Goal: Transaction & Acquisition: Register for event/course

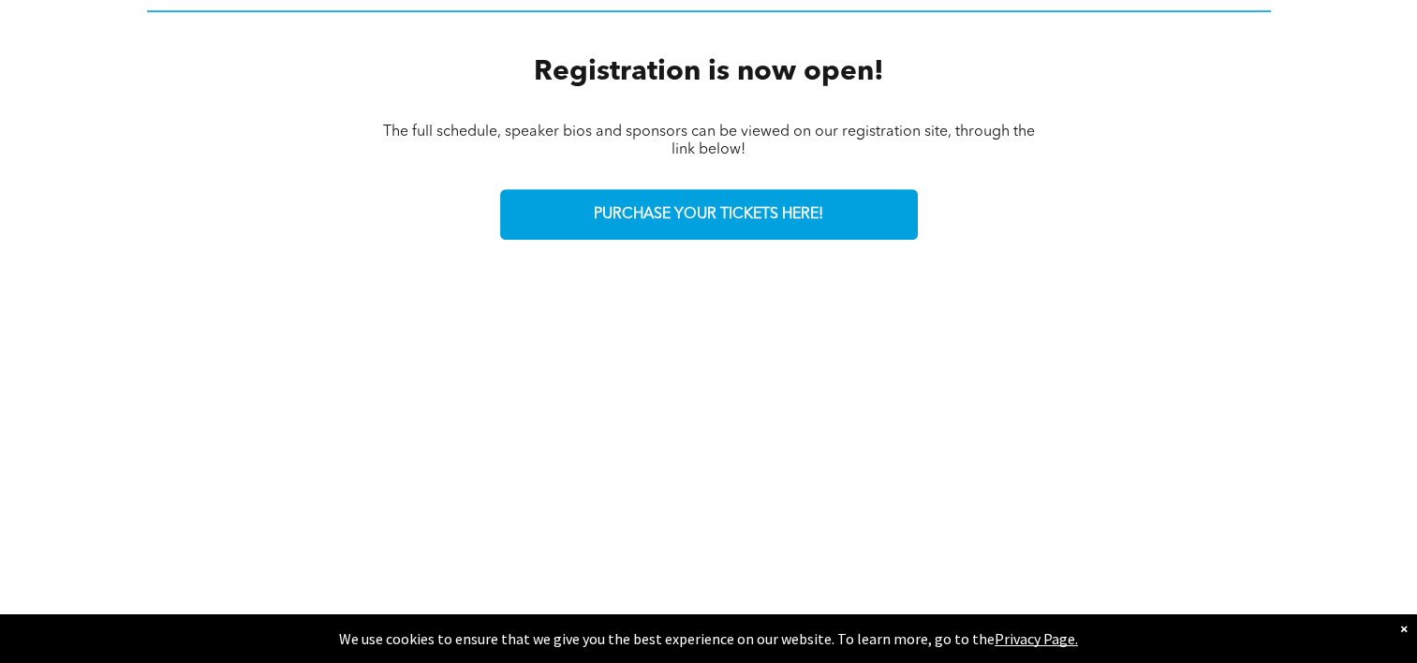
scroll to position [690, 0]
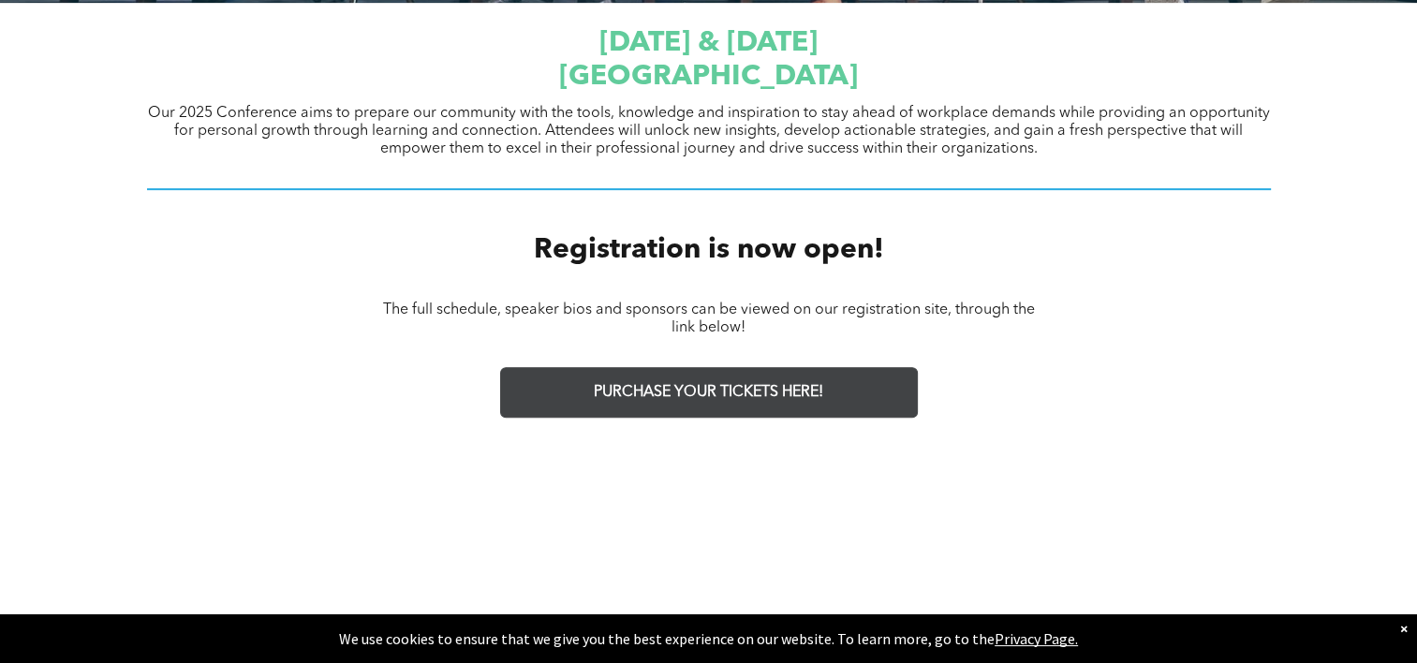
click at [660, 392] on span "PURCHASE YOUR TICKETS HERE!" at bounding box center [709, 393] width 230 height 18
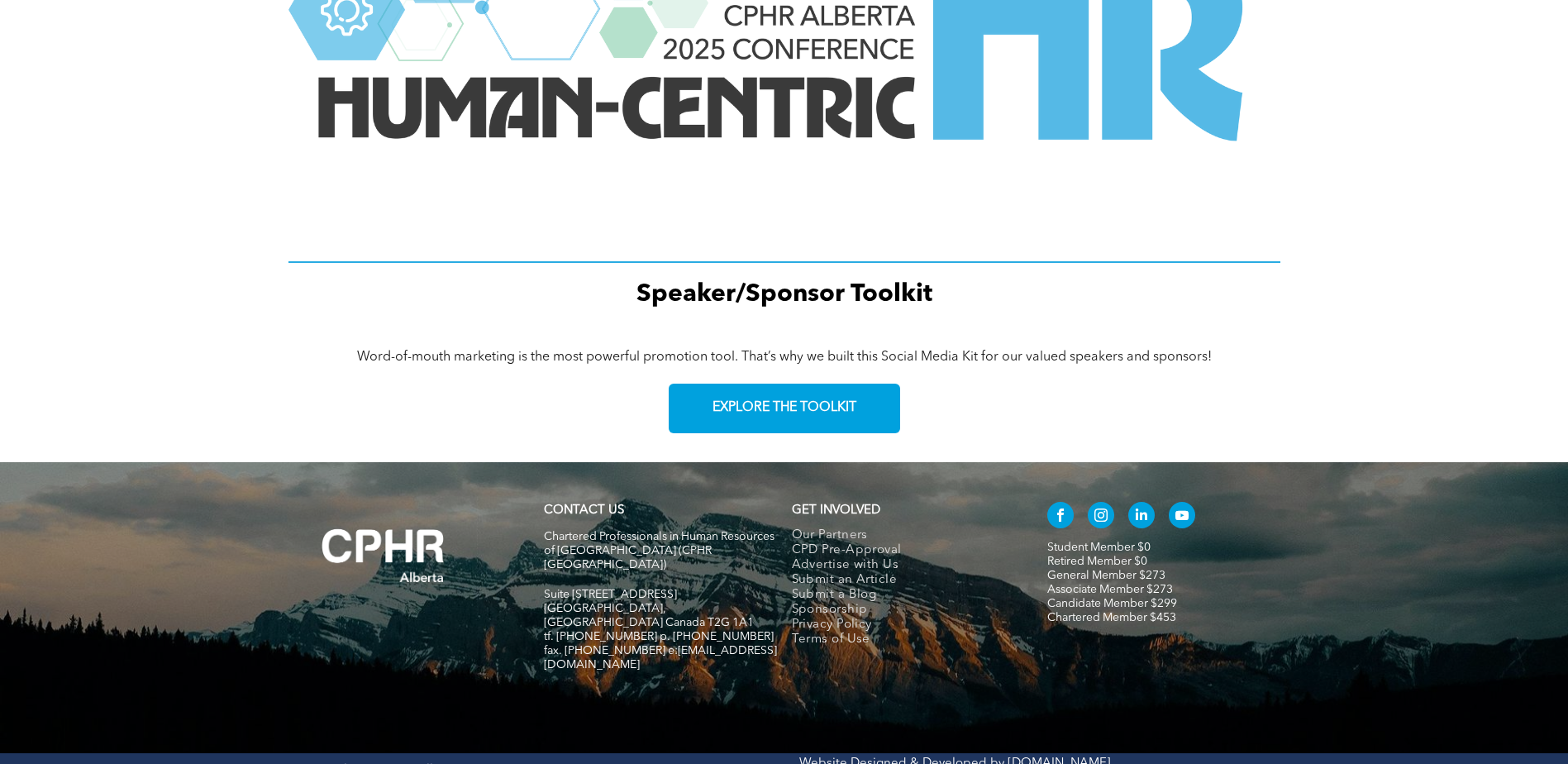
scroll to position [2280, 0]
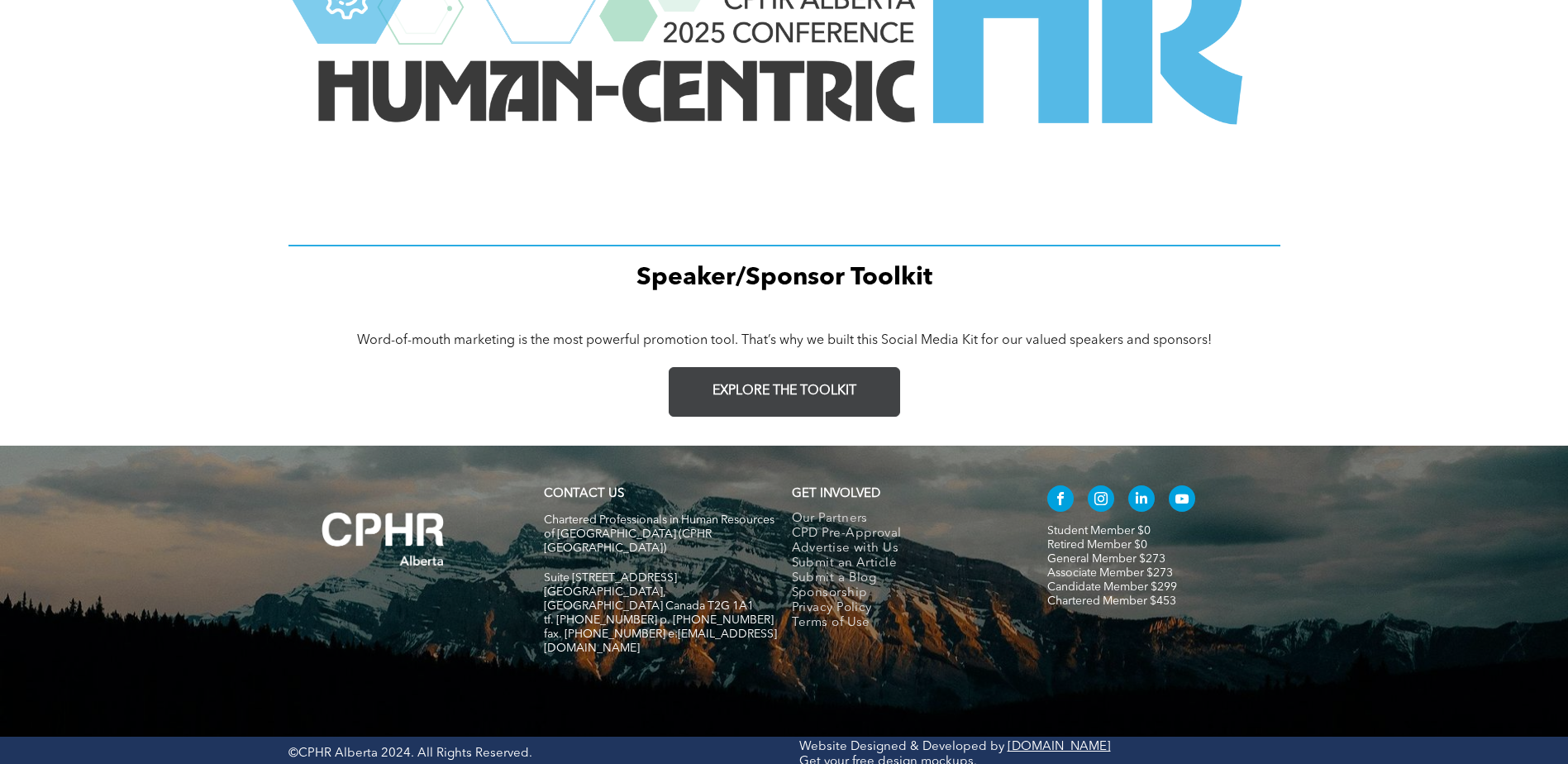
click at [792, 400] on link "EXPLORE THE TOOLKIT" at bounding box center [784, 392] width 231 height 49
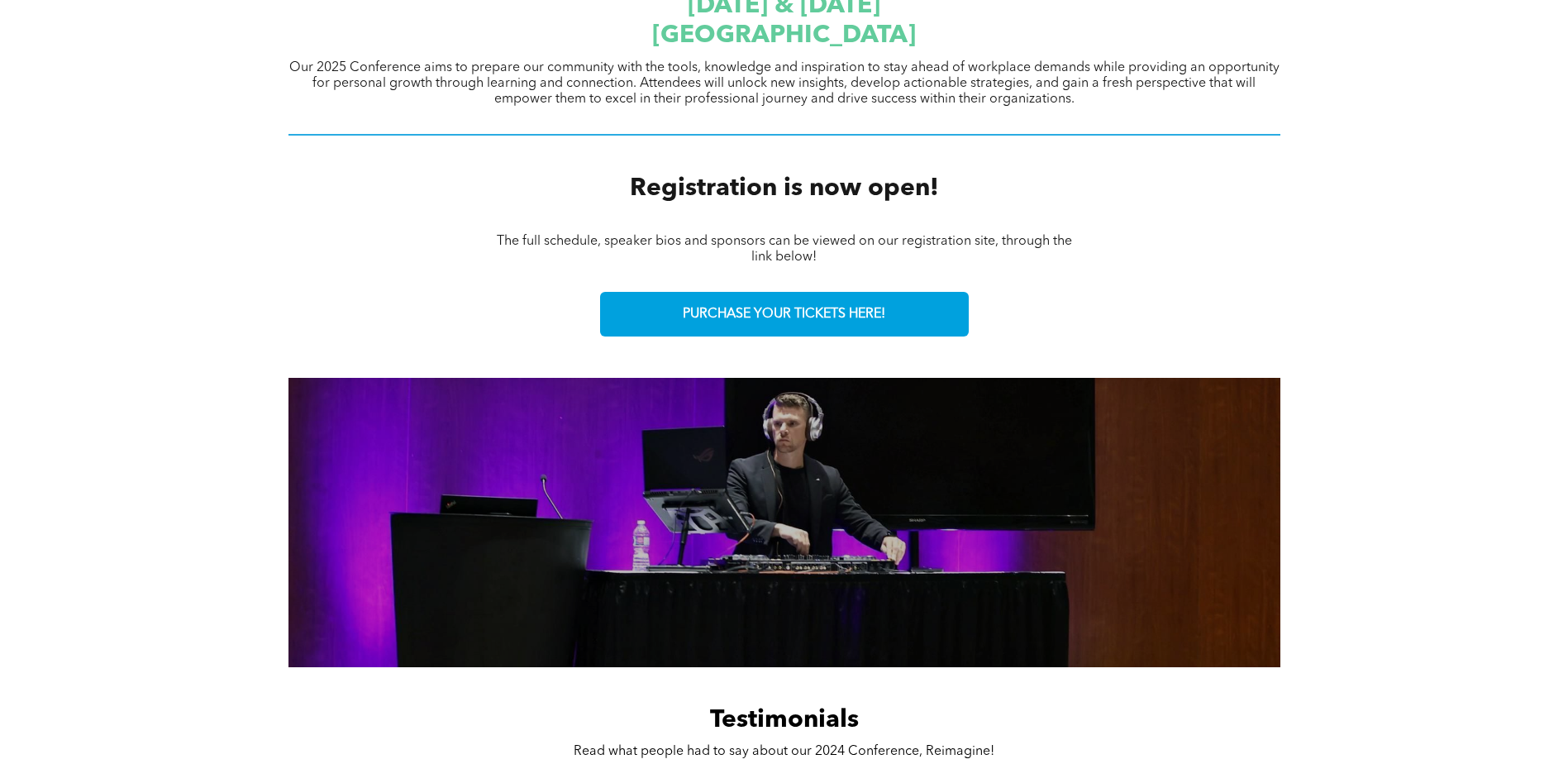
scroll to position [626, 0]
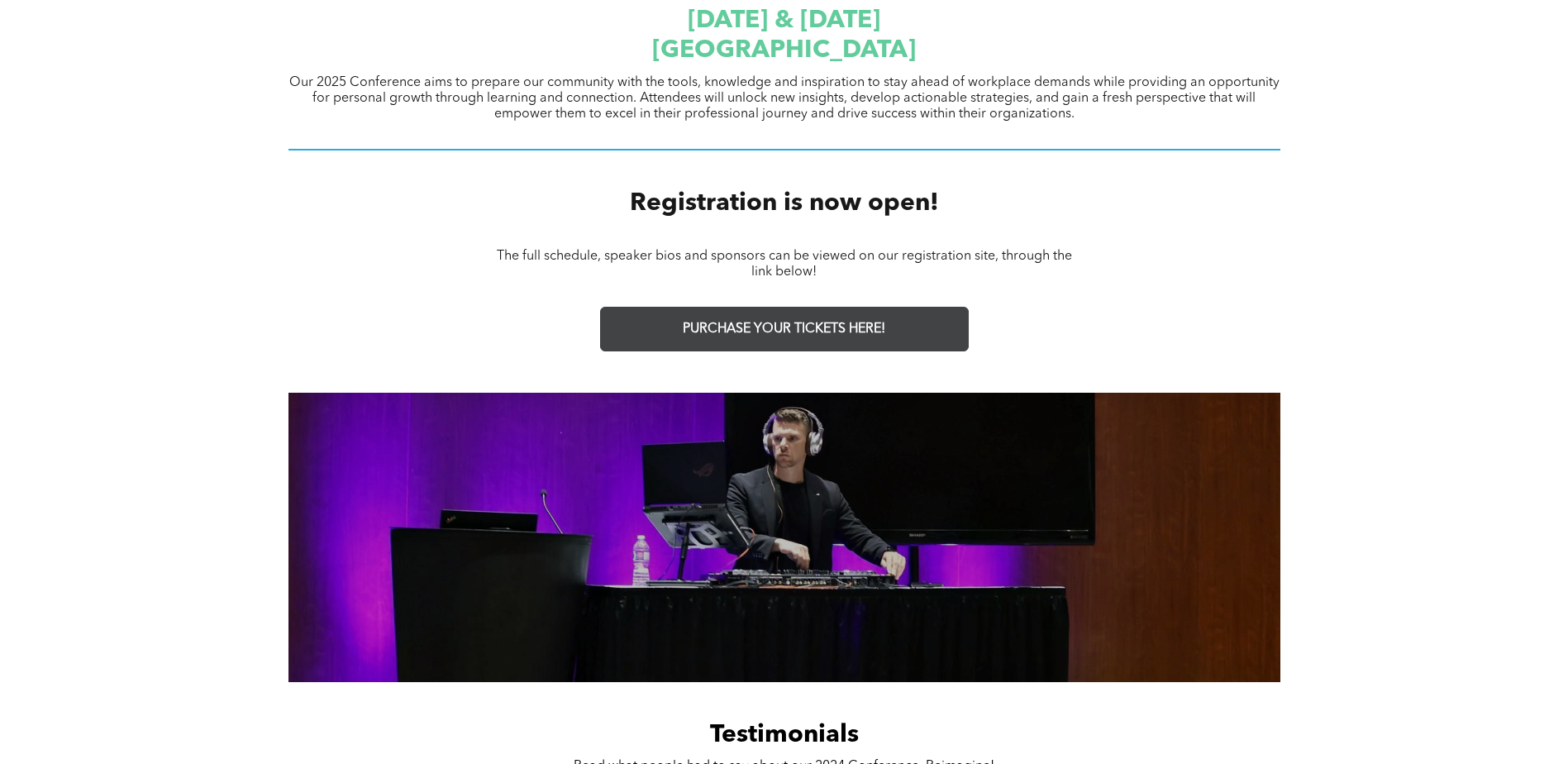
click at [771, 323] on span "PURCHASE YOUR TICKETS HERE!" at bounding box center [784, 329] width 203 height 16
